Goal: Task Accomplishment & Management: Manage account settings

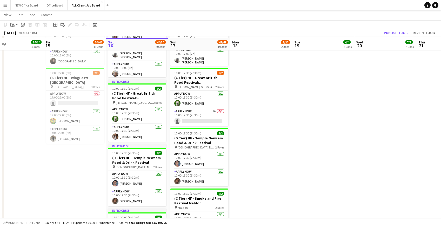
scroll to position [585, 0]
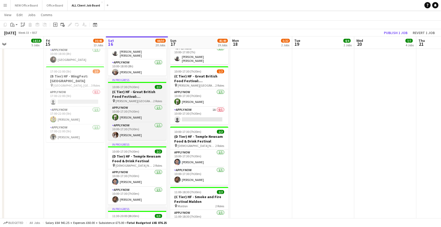
click at [129, 92] on h3 "(C Tier) HF - Great British Food Festival: [GEOGRAPHIC_DATA][PERSON_NAME]" at bounding box center [137, 93] width 58 height 9
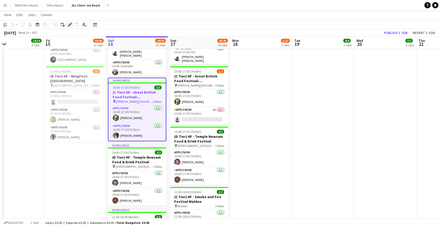
click at [71, 24] on icon at bounding box center [69, 24] width 3 height 3
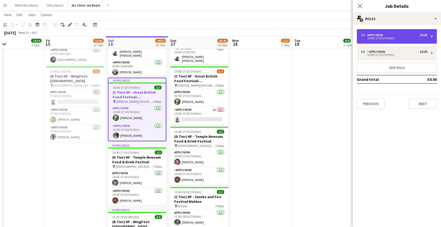
click at [381, 38] on div "10:00-17:30 (7h30m)" at bounding box center [394, 38] width 66 height 3
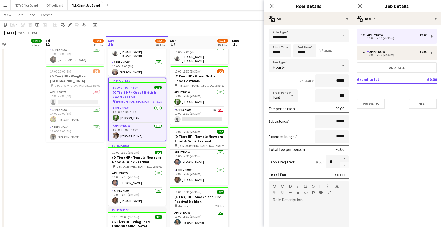
scroll to position [0, 0]
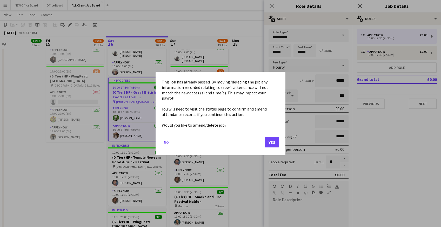
drag, startPoint x: 298, startPoint y: 52, endPoint x: 314, endPoint y: 53, distance: 15.9
click at [273, 142] on button "Yes" at bounding box center [272, 142] width 15 height 10
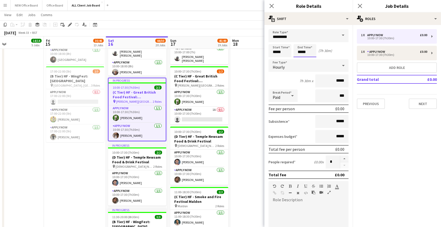
scroll to position [585, 0]
drag, startPoint x: 299, startPoint y: 51, endPoint x: 316, endPoint y: 51, distance: 17.7
click at [316, 51] on input "*****" at bounding box center [305, 50] width 23 height 13
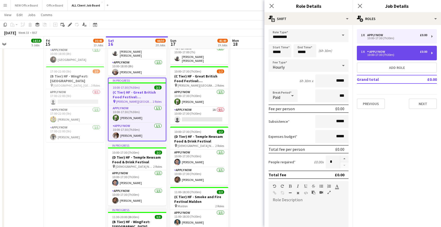
click at [374, 51] on div "APPLY NOW" at bounding box center [378, 52] width 20 height 4
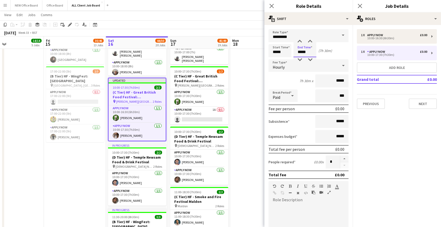
drag, startPoint x: 298, startPoint y: 51, endPoint x: 315, endPoint y: 51, distance: 17.2
click at [316, 51] on input "*****" at bounding box center [305, 50] width 23 height 13
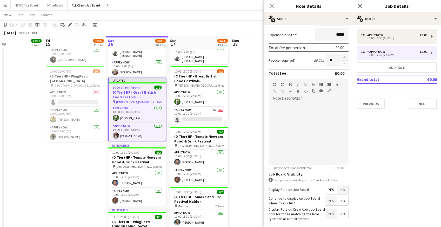
scroll to position [125, 0]
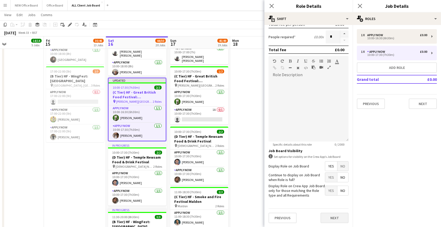
type input "*****"
click at [331, 214] on button "Next" at bounding box center [335, 218] width 28 height 10
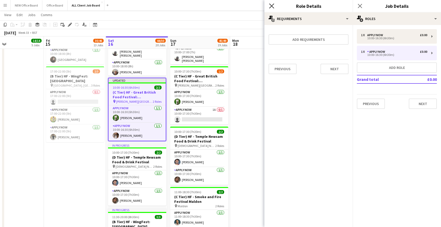
click at [272, 6] on icon "Close pop-in" at bounding box center [271, 5] width 5 height 5
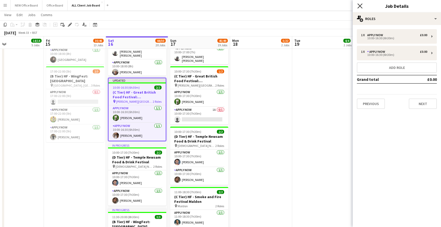
click at [359, 7] on icon at bounding box center [360, 5] width 5 height 5
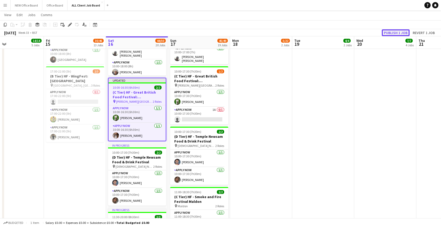
click at [387, 33] on button "Publish 1 job" at bounding box center [396, 32] width 28 height 7
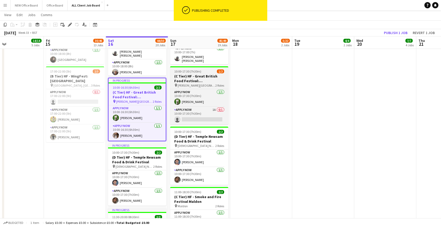
click at [186, 76] on h3 "(C Tier) HF - Great British Food Festival: [GEOGRAPHIC_DATA][PERSON_NAME]" at bounding box center [199, 78] width 58 height 9
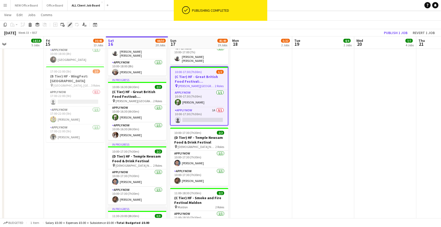
click at [70, 25] on icon at bounding box center [69, 24] width 3 height 3
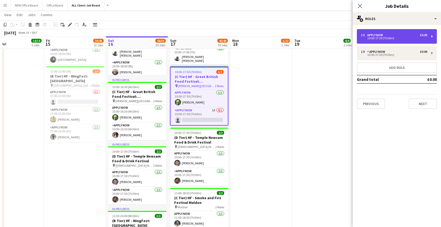
click at [382, 34] on div "APPLY NOW" at bounding box center [377, 35] width 18 height 4
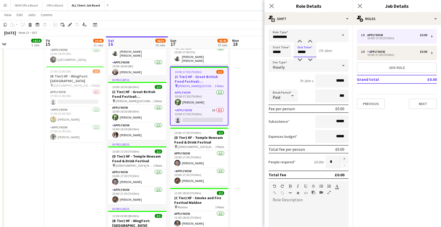
drag, startPoint x: 298, startPoint y: 52, endPoint x: 310, endPoint y: 53, distance: 12.0
click at [310, 53] on input "*****" at bounding box center [305, 50] width 23 height 13
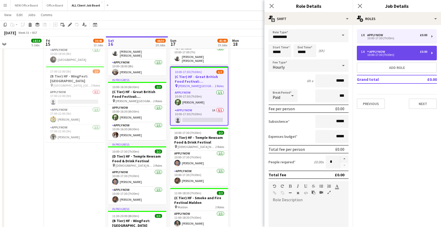
click at [407, 51] on div "1 x APPLY NOW £0.00" at bounding box center [394, 52] width 66 height 4
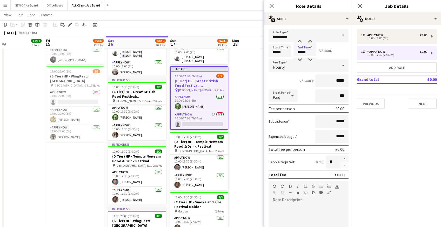
drag, startPoint x: 298, startPoint y: 51, endPoint x: 308, endPoint y: 51, distance: 10.1
click at [308, 51] on input "*****" at bounding box center [305, 50] width 23 height 13
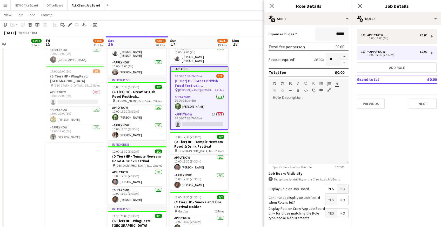
scroll to position [125, 0]
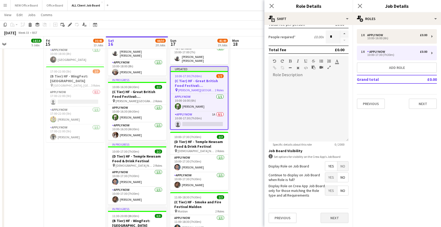
type input "*****"
click at [330, 214] on button "Next" at bounding box center [335, 218] width 28 height 10
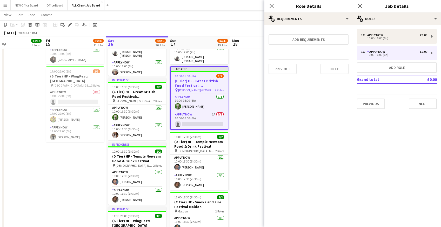
scroll to position [0, 0]
click at [271, 6] on icon at bounding box center [271, 5] width 5 height 5
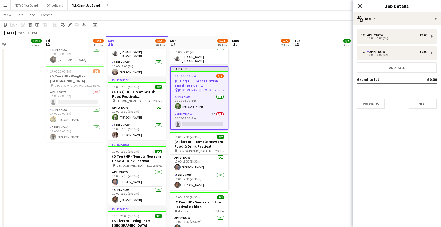
click at [361, 4] on icon "Close pop-in" at bounding box center [360, 5] width 5 height 5
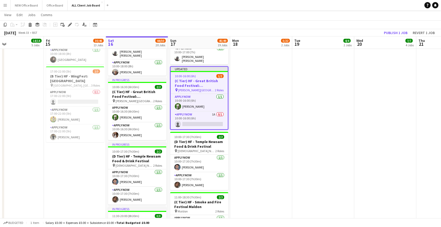
click at [349, 6] on app-navbar "Menu Boards Boards Boards All jobs Status Workforce Workforce My Workforce Recr…" at bounding box center [220, 5] width 441 height 10
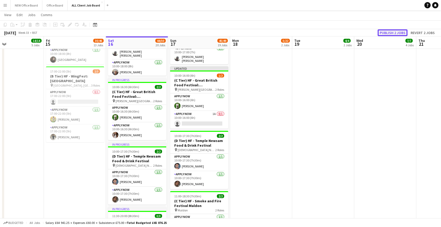
click at [386, 33] on button "Publish 2 jobs" at bounding box center [393, 32] width 30 height 7
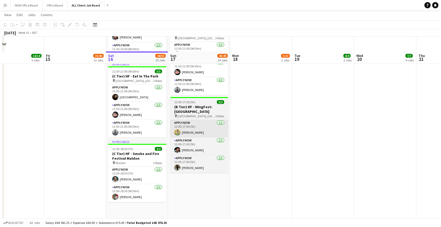
scroll to position [826, 0]
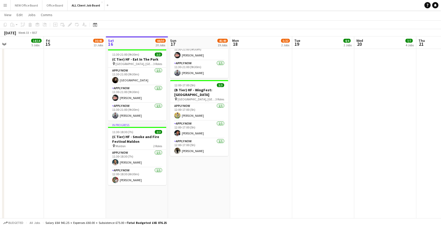
click at [255, 118] on app-date-cell at bounding box center [261, 73] width 62 height 1367
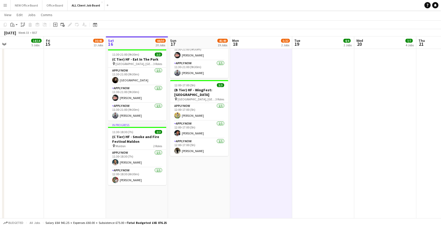
click at [184, 194] on app-date-cell "09:30-17:00 (7h30m) 3/3 (C Tier) HF - The British Motorshow pin International E…" at bounding box center [199, 73] width 62 height 1367
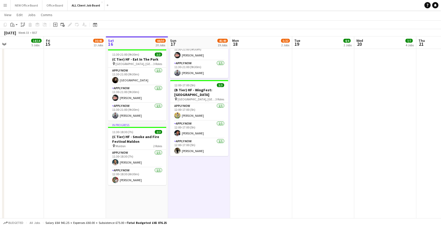
click at [153, 199] on app-date-cell "In progress 09:30-17:00 (7h30m) 3/3 (C Tier) HF - The British Motorshow pin Int…" at bounding box center [137, 73] width 62 height 1367
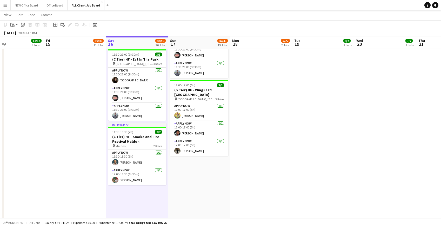
click at [198, 169] on app-date-cell "09:30-17:00 (7h30m) 3/3 (C Tier) HF - The British Motorshow pin International E…" at bounding box center [199, 73] width 62 height 1367
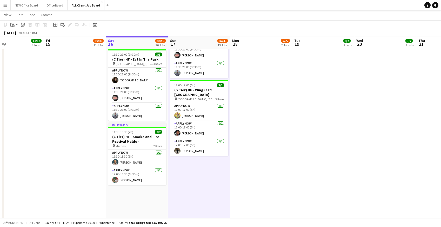
click at [261, 135] on app-date-cell at bounding box center [261, 73] width 62 height 1367
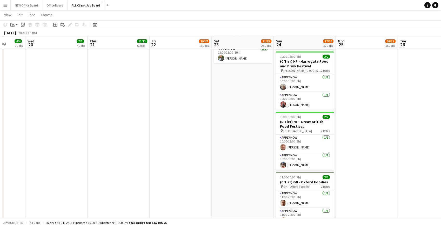
scroll to position [1254, 0]
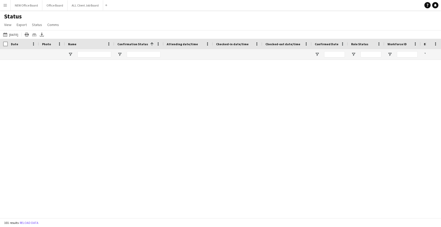
scroll to position [868, 0]
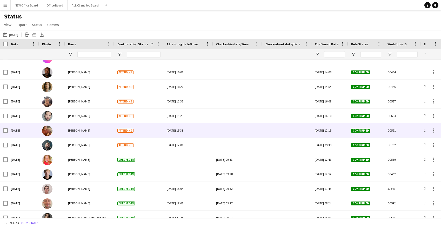
click at [227, 133] on div at bounding box center [237, 130] width 43 height 14
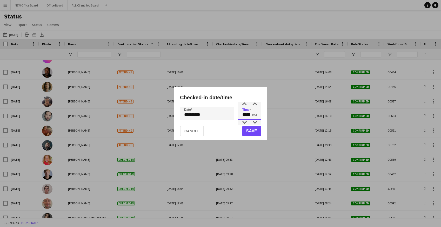
drag, startPoint x: 242, startPoint y: 116, endPoint x: 257, endPoint y: 117, distance: 14.9
click at [257, 117] on input "*****" at bounding box center [249, 113] width 23 height 13
type input "*****"
click at [255, 129] on button "Save" at bounding box center [252, 131] width 19 height 10
